Goal: Task Accomplishment & Management: Manage account settings

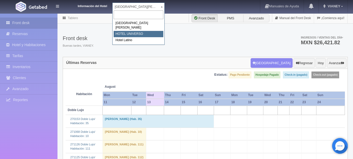
select select "358"
